Goal: Check status: Check status

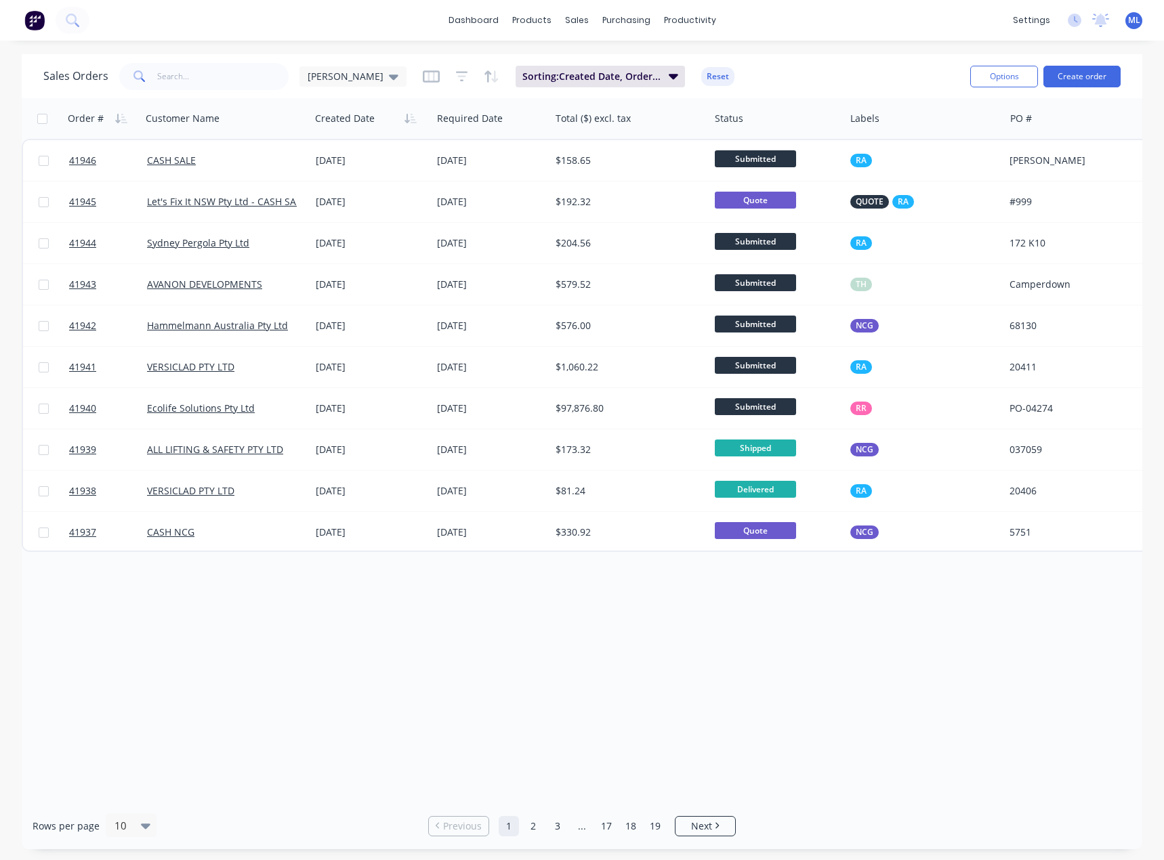
click at [531, 822] on link "2" at bounding box center [533, 826] width 20 height 20
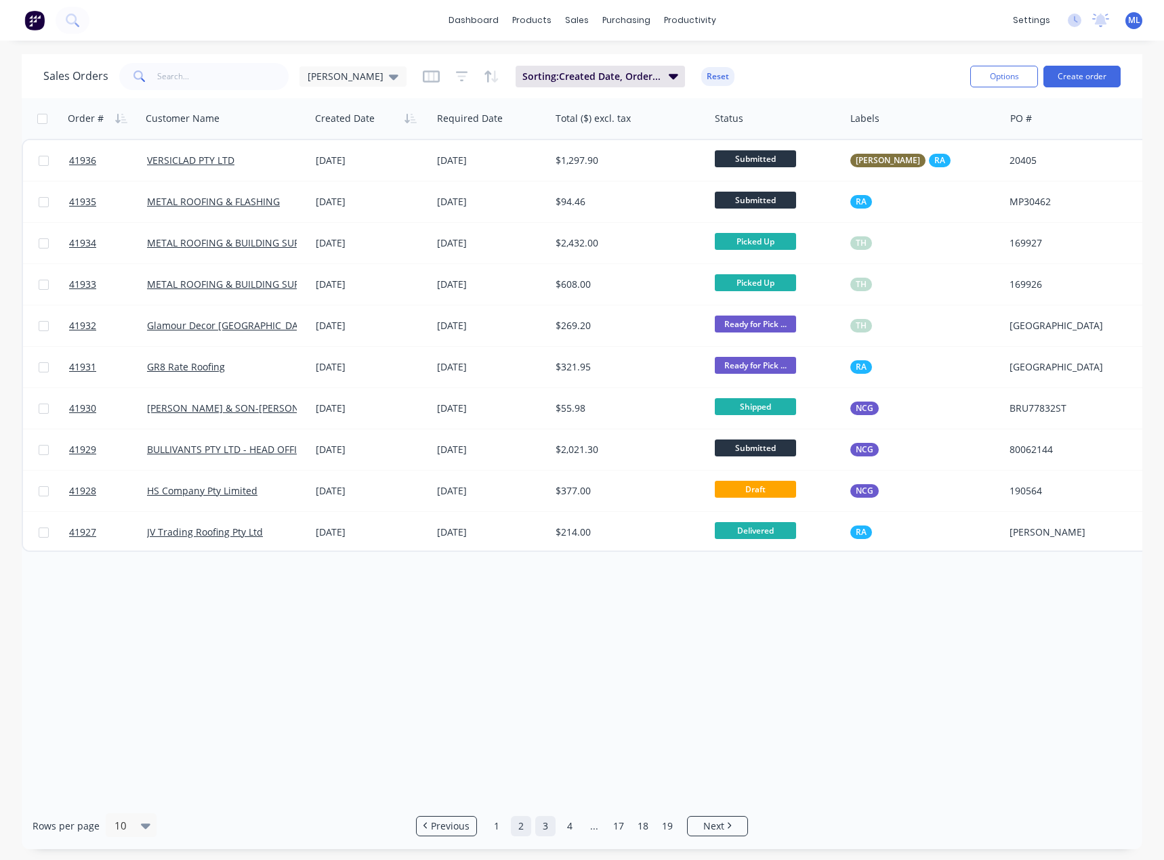
click at [549, 828] on link "3" at bounding box center [545, 826] width 20 height 20
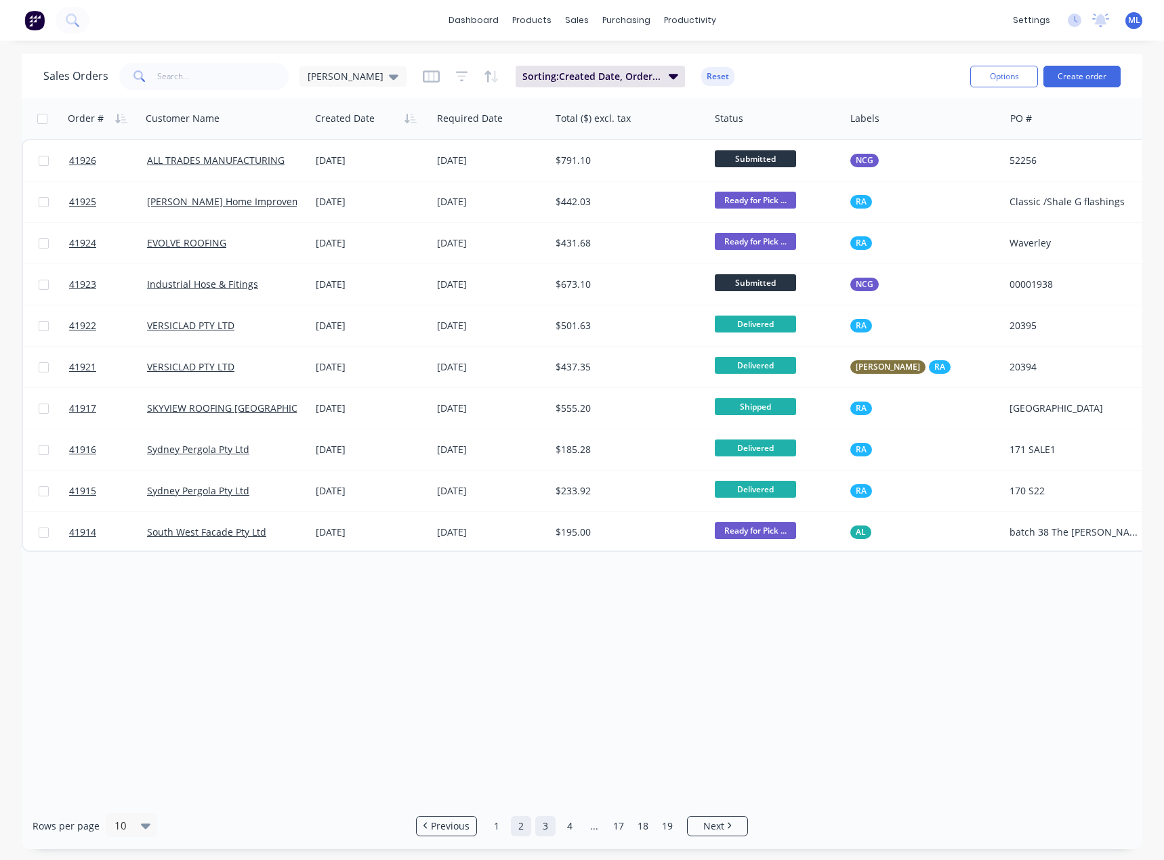
click at [512, 824] on link "2" at bounding box center [521, 826] width 20 height 20
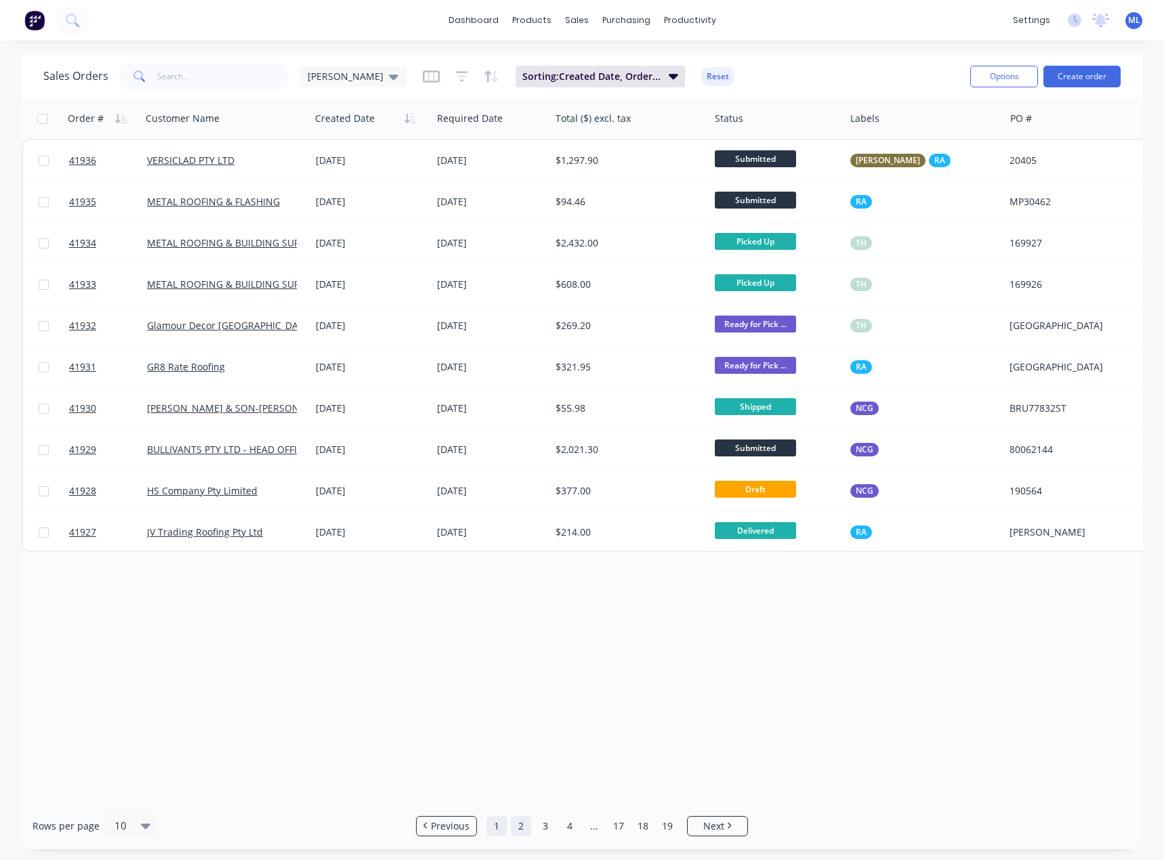
click at [502, 825] on link "1" at bounding box center [496, 826] width 20 height 20
